Goal: Information Seeking & Learning: Learn about a topic

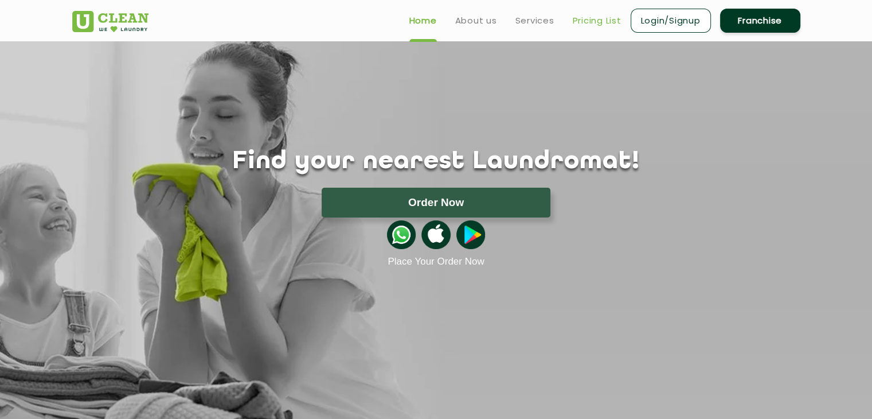
click at [585, 23] on link "Pricing List" at bounding box center [597, 21] width 49 height 14
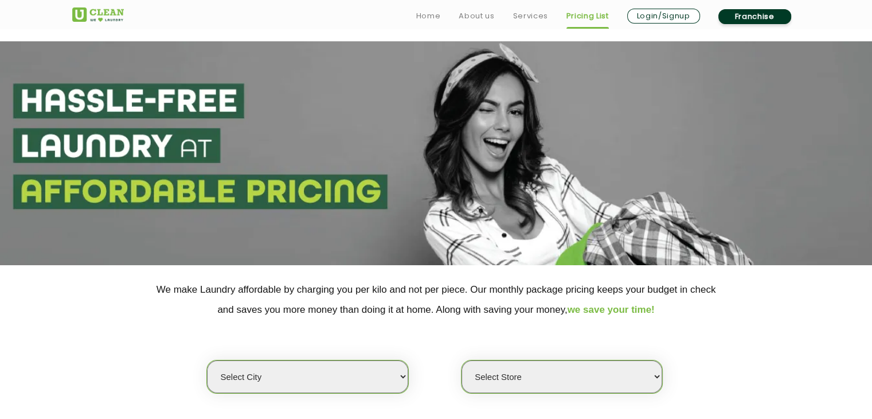
scroll to position [123, 0]
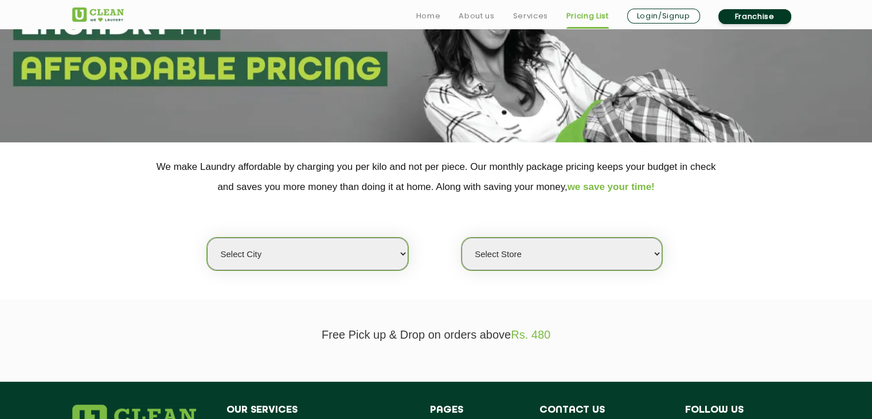
click at [381, 243] on select "Select city" at bounding box center [307, 253] width 201 height 33
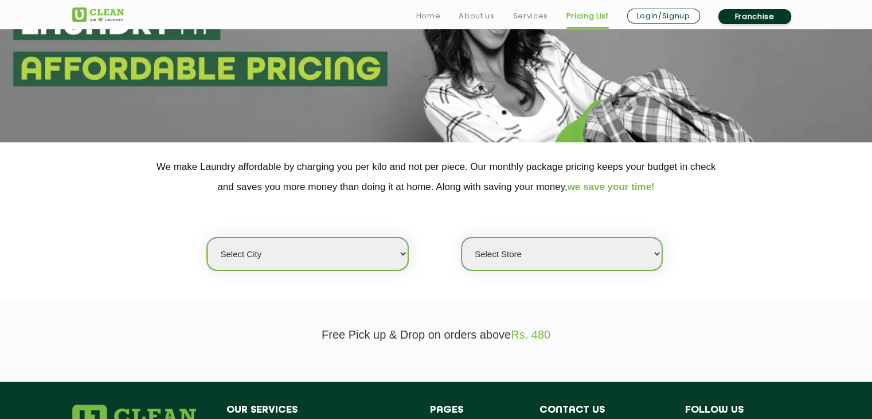
click at [381, 243] on select "Select city" at bounding box center [307, 253] width 201 height 33
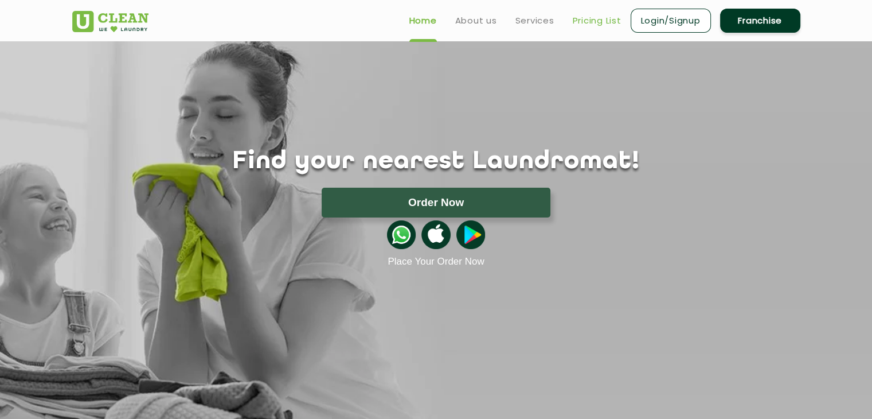
click at [594, 15] on link "Pricing List" at bounding box center [597, 21] width 49 height 14
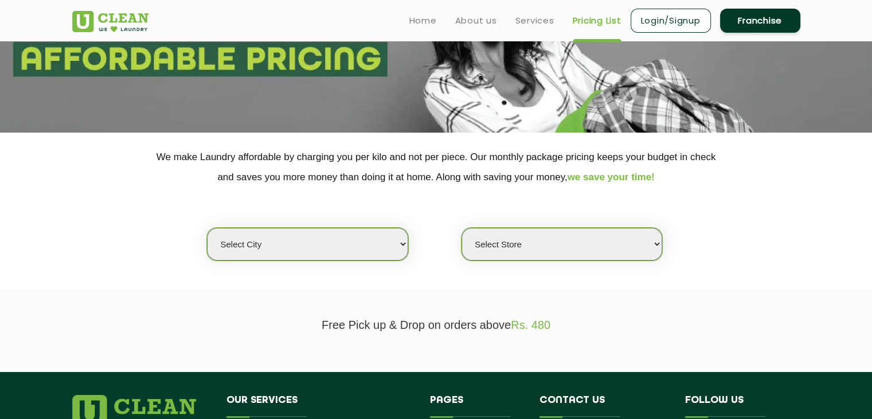
scroll to position [133, 0]
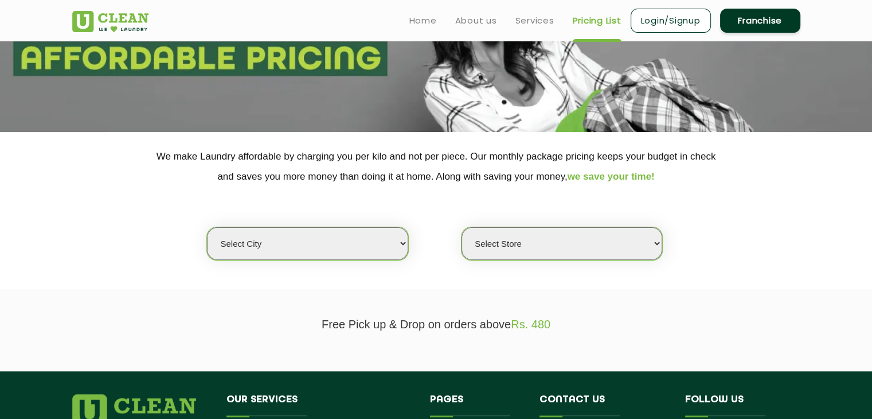
click at [391, 239] on select "Select city" at bounding box center [307, 243] width 201 height 33
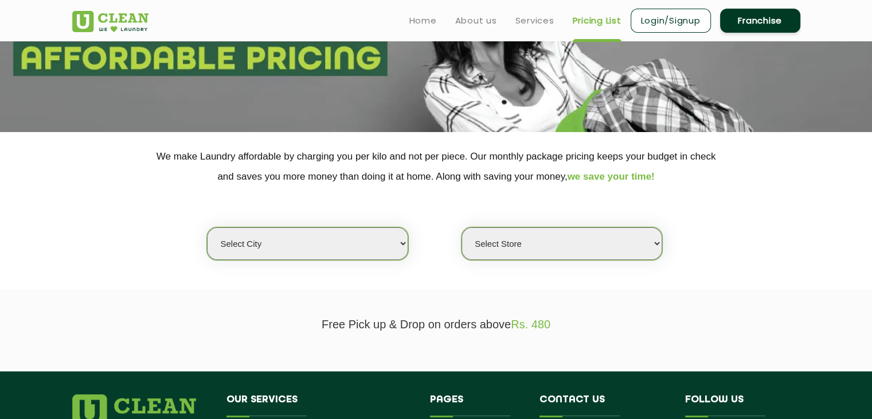
click at [391, 239] on select "Select city" at bounding box center [307, 243] width 201 height 33
